Goal: Use online tool/utility: Utilize a website feature to perform a specific function

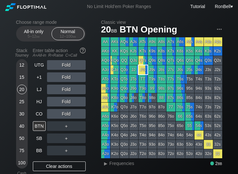
click at [122, 165] on span "Frequencies" at bounding box center [121, 163] width 25 height 5
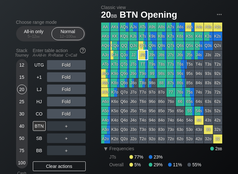
scroll to position [15, 0]
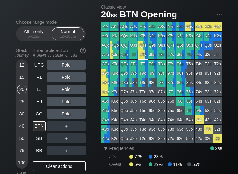
click at [23, 106] on div "25" at bounding box center [22, 102] width 10 height 10
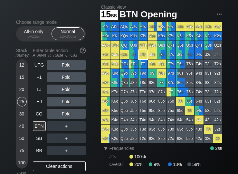
click at [23, 80] on div "15" at bounding box center [22, 77] width 10 height 10
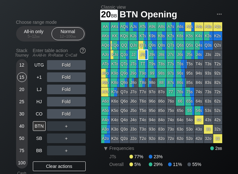
click at [24, 97] on div "20" at bounding box center [22, 91] width 10 height 12
click at [22, 131] on div "40" at bounding box center [22, 126] width 10 height 10
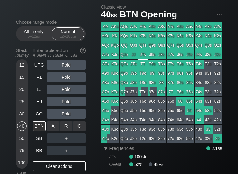
click at [67, 130] on div "R ✕" at bounding box center [66, 126] width 13 height 10
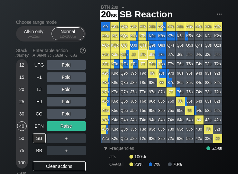
click at [22, 92] on div "20" at bounding box center [22, 90] width 10 height 10
